Goal: Information Seeking & Learning: Find specific fact

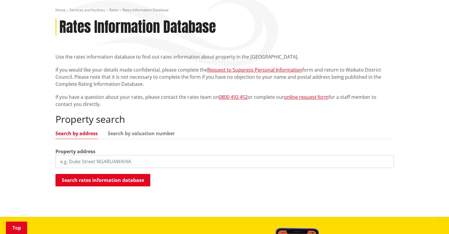
scroll to position [86, 0]
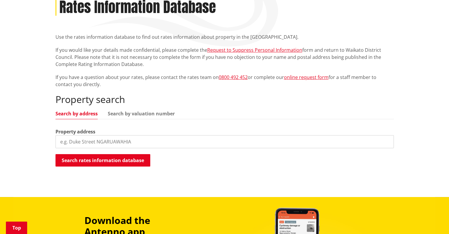
click at [90, 142] on input "search" at bounding box center [225, 141] width 338 height 13
type input "4 chardonnay way"
click at [90, 159] on button "Search rates information database" at bounding box center [103, 160] width 95 height 12
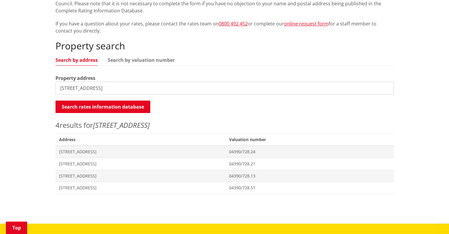
scroll to position [149, 0]
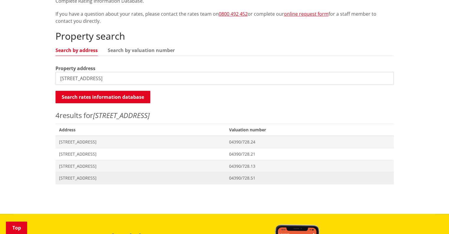
click at [115, 181] on span "Address 4 Chardonnay Way TE KAUWHATA" at bounding box center [141, 178] width 170 height 12
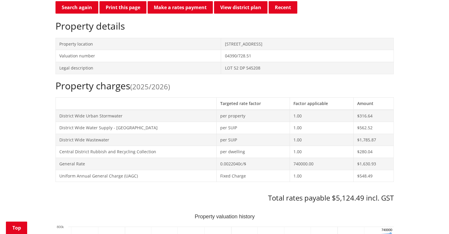
scroll to position [180, 0]
